Goal: Task Accomplishment & Management: Use online tool/utility

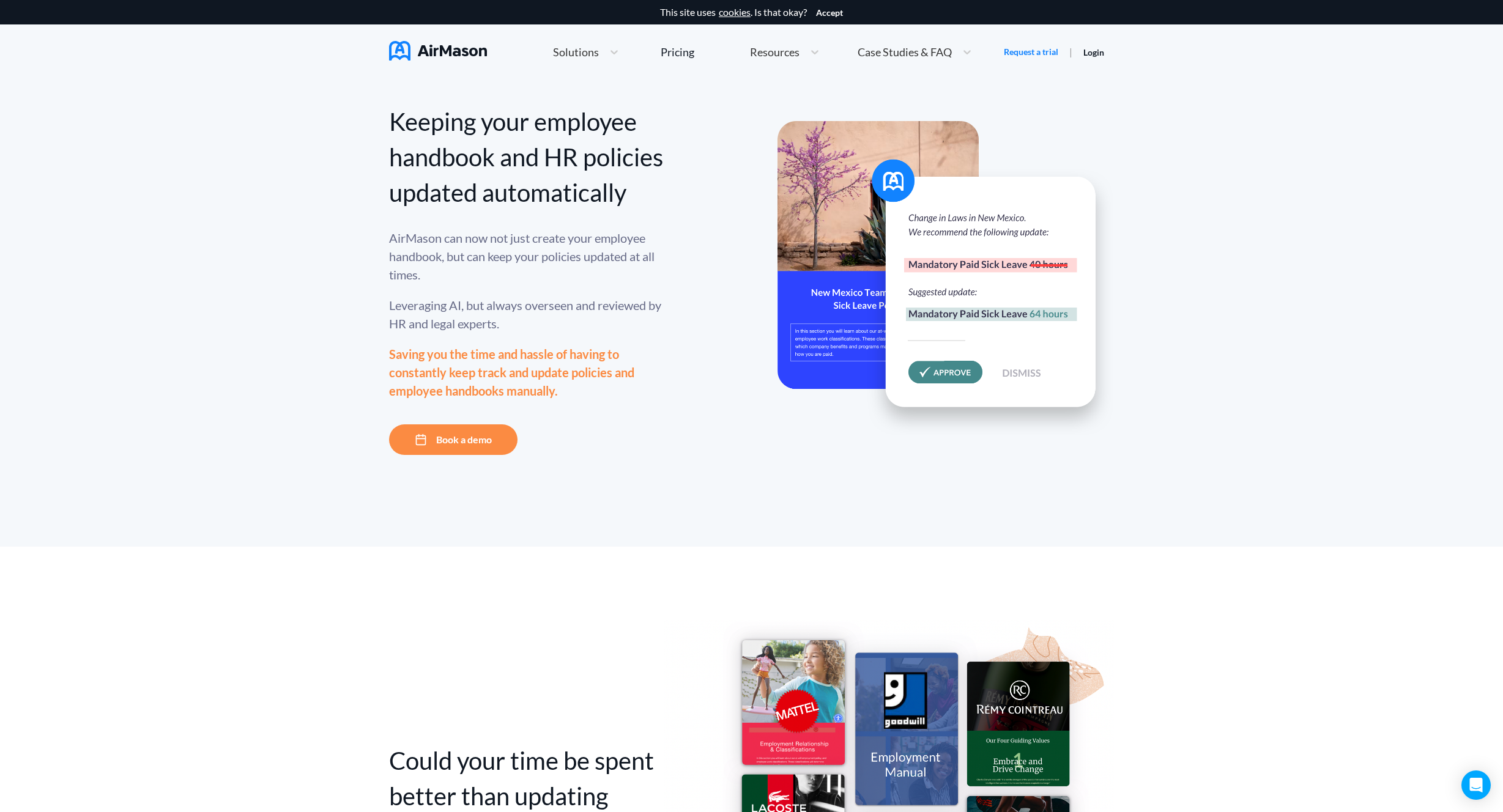
click at [1101, 54] on link "Login" at bounding box center [1093, 52] width 20 height 11
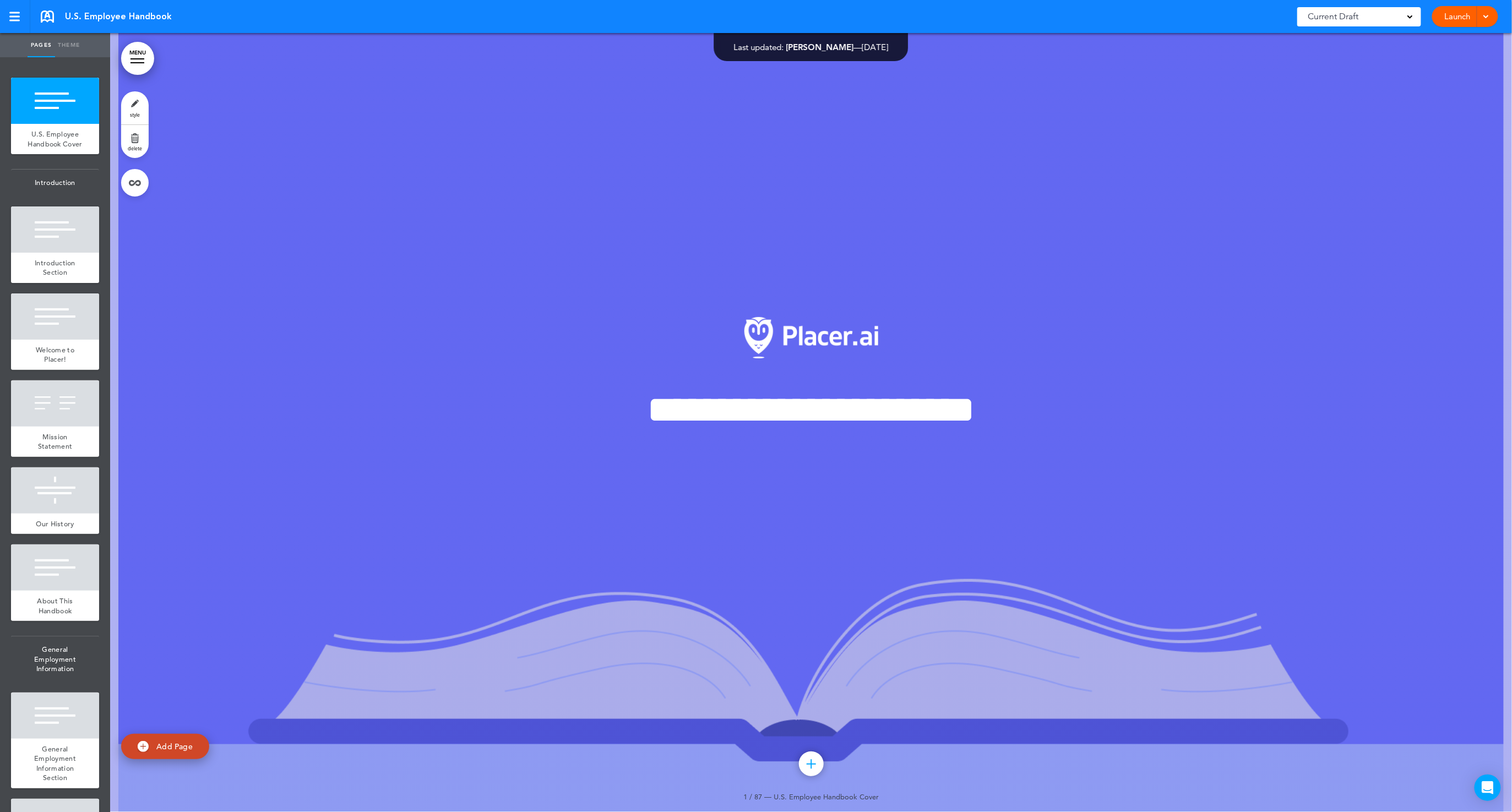
click at [1485, 16] on span at bounding box center [1486, 15] width 7 height 7
click at [1452, 72] on li "Preview Draft" at bounding box center [1448, 67] width 98 height 25
